Goal: Task Accomplishment & Management: Complete application form

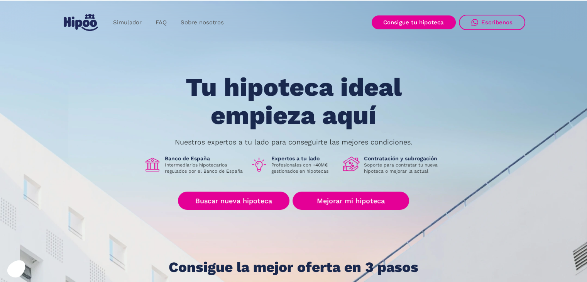
scroll to position [48, 0]
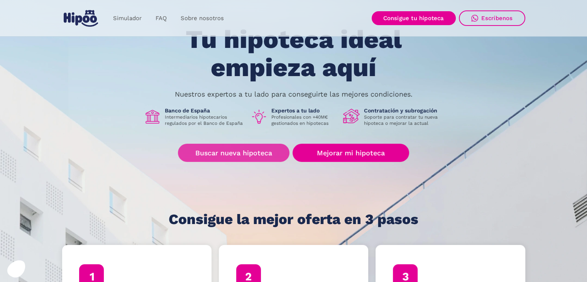
click at [248, 161] on link "Buscar nueva hipoteca" at bounding box center [234, 153] width 112 height 18
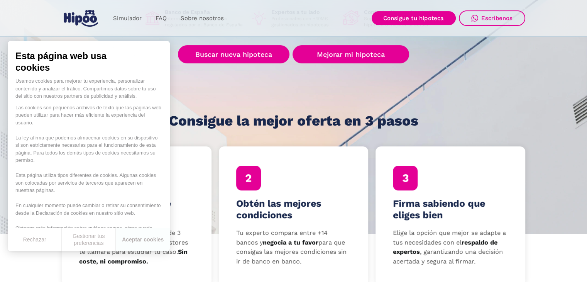
scroll to position [147, 0]
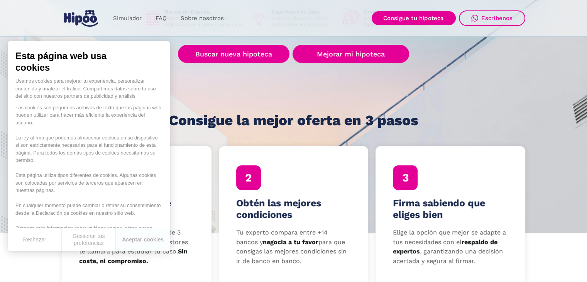
click at [279, 135] on section "Tu hipoteca ideal empieza aquí Nuestros expertos a tu lado para conseguirte las…" at bounding box center [293, 43] width 587 height 380
click at [20, 241] on button "Rechazar" at bounding box center [35, 239] width 54 height 23
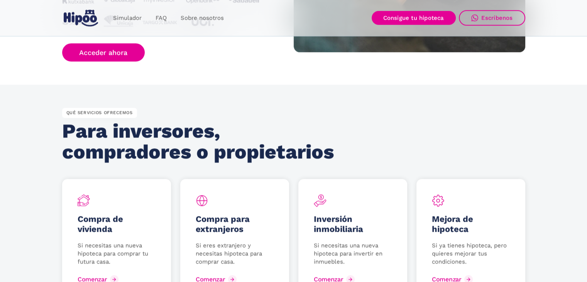
scroll to position [820, 0]
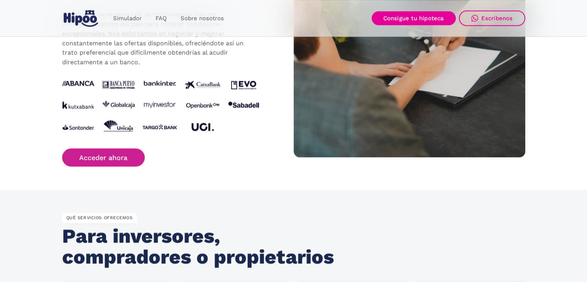
click at [113, 155] on link "Acceder ahora" at bounding box center [103, 157] width 83 height 18
